Goal: Task Accomplishment & Management: Manage account settings

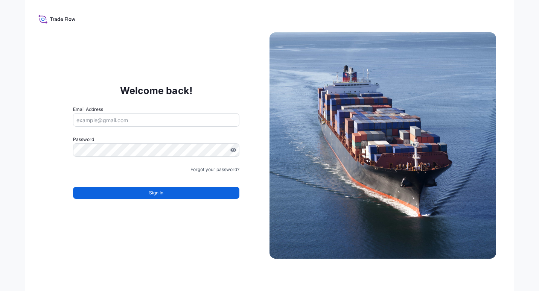
click at [98, 122] on input "Email Address" at bounding box center [156, 120] width 166 height 14
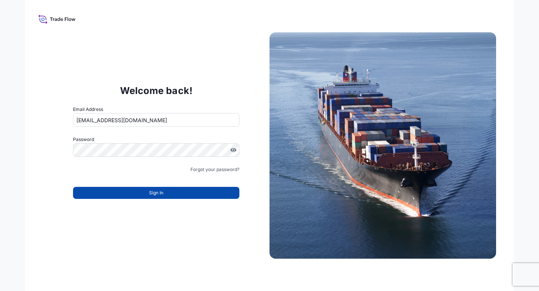
click at [170, 198] on button "Sign In" at bounding box center [156, 193] width 166 height 12
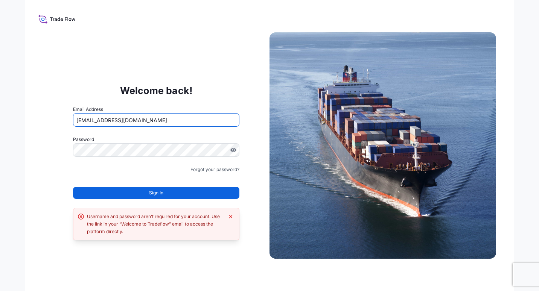
drag, startPoint x: 87, startPoint y: 122, endPoint x: 59, endPoint y: 126, distance: 28.5
click at [59, 126] on div "Welcome back! Email Address triva@awba-group.com Password Must include: Upper &…" at bounding box center [156, 145] width 227 height 155
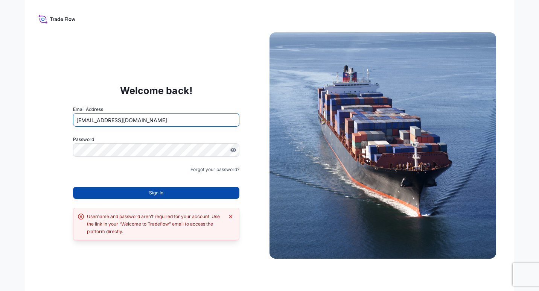
type input "phyothawkhant@awba-group.com"
click at [160, 191] on span "Sign In" at bounding box center [156, 193] width 14 height 8
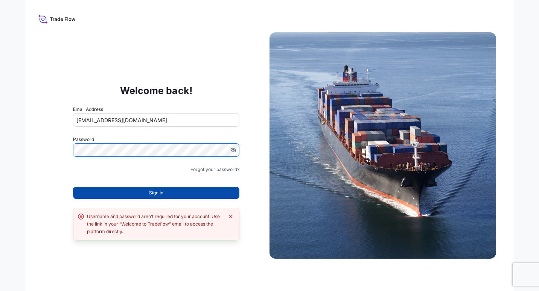
click at [133, 192] on button "Sign In" at bounding box center [156, 193] width 166 height 12
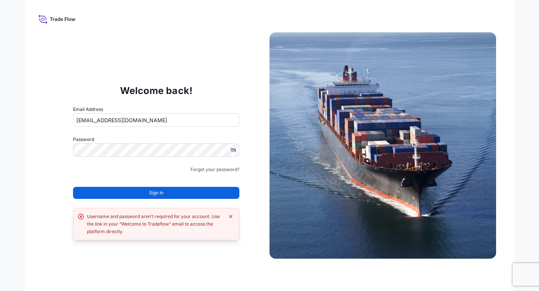
click at [254, 179] on div "Welcome back! Email Address phyothawkhant@awba-group.com Password Must include:…" at bounding box center [156, 145] width 227 height 155
